Goal: Find specific page/section

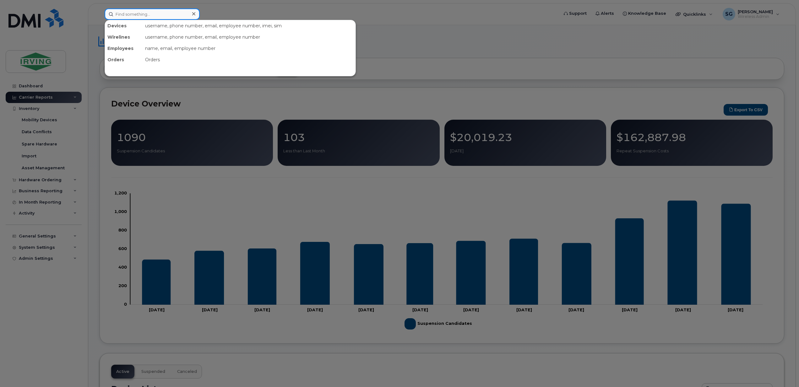
click at [162, 11] on input at bounding box center [152, 13] width 95 height 11
paste input "5063772017"
drag, startPoint x: 156, startPoint y: 16, endPoint x: 104, endPoint y: 14, distance: 52.4
click at [104, 14] on div "5063772017 Something went wrong. Please try again in a minute" at bounding box center [330, 13] width 460 height 11
paste input "782324128"
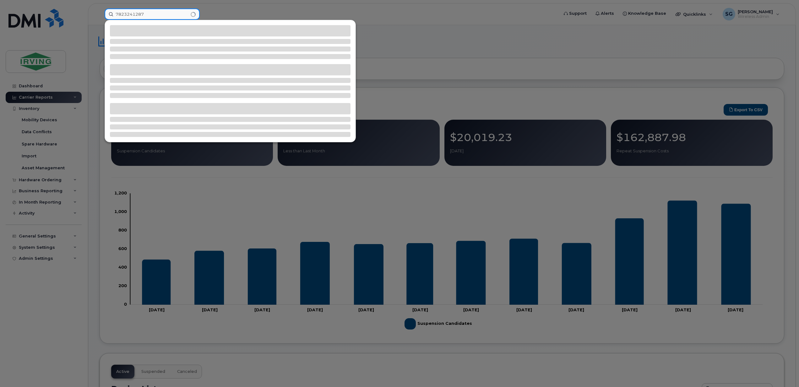
type input "7823241287"
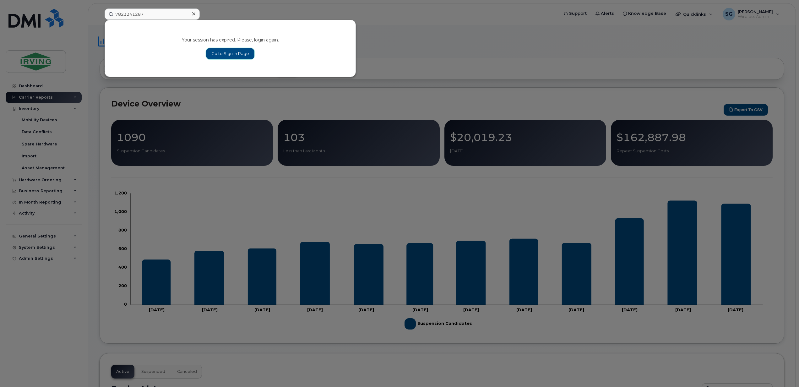
drag, startPoint x: 211, startPoint y: 49, endPoint x: 218, endPoint y: 61, distance: 13.8
click at [211, 49] on link "Go to Sign In Page" at bounding box center [230, 53] width 48 height 11
